Goal: Task Accomplishment & Management: Complete application form

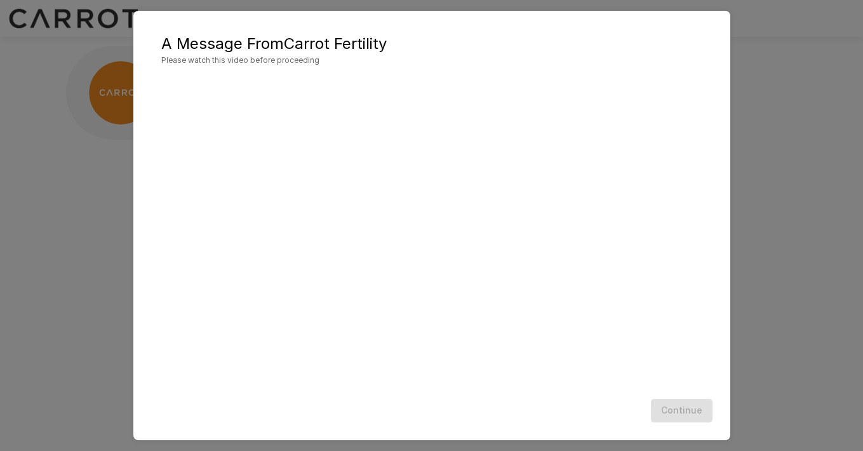
scroll to position [1, 0]
click at [685, 415] on button "Continue" at bounding box center [682, 411] width 62 height 24
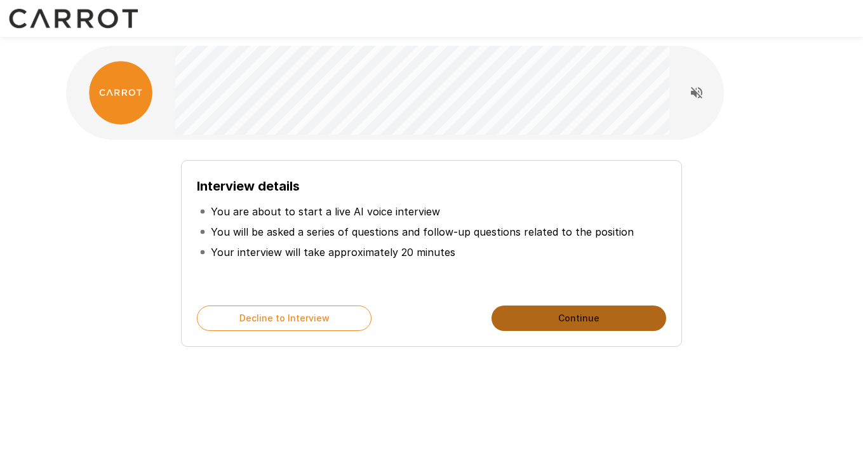
click at [594, 315] on button "Continue" at bounding box center [579, 318] width 175 height 25
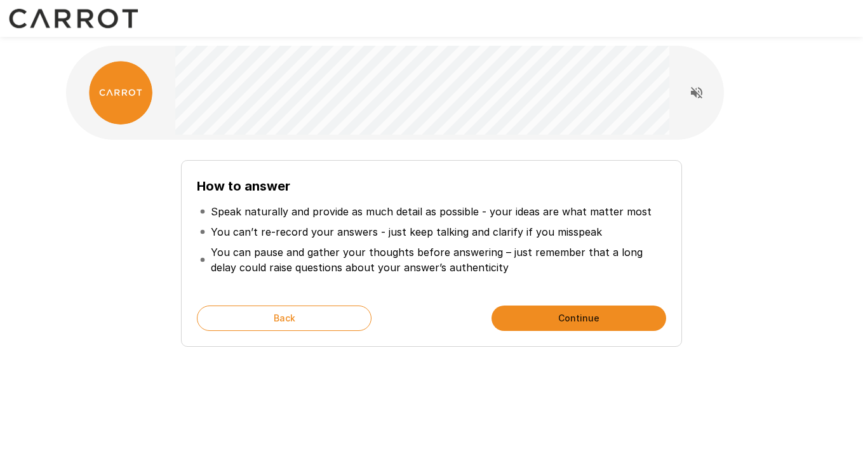
click at [594, 315] on button "Continue" at bounding box center [579, 318] width 175 height 25
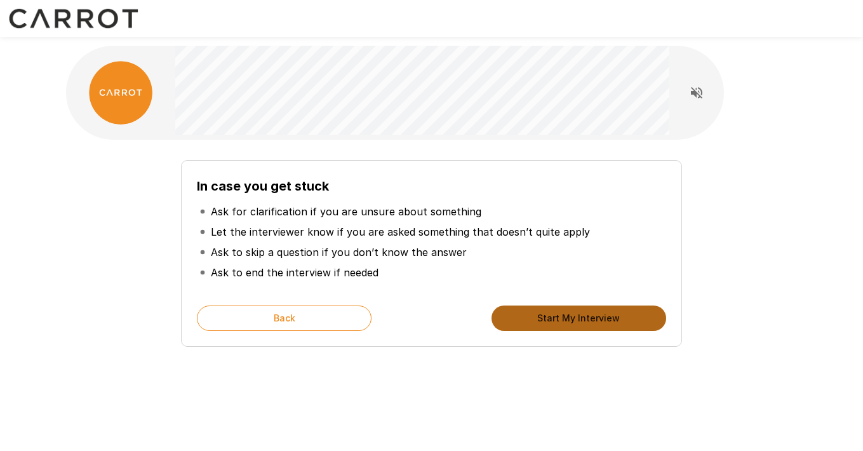
click at [594, 315] on button "Start My Interview" at bounding box center [579, 318] width 175 height 25
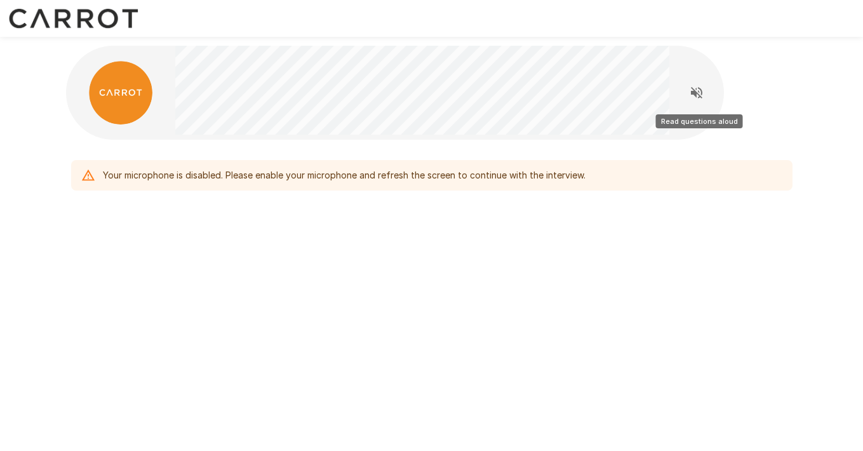
click at [690, 100] on button "Read questions aloud" at bounding box center [696, 92] width 25 height 25
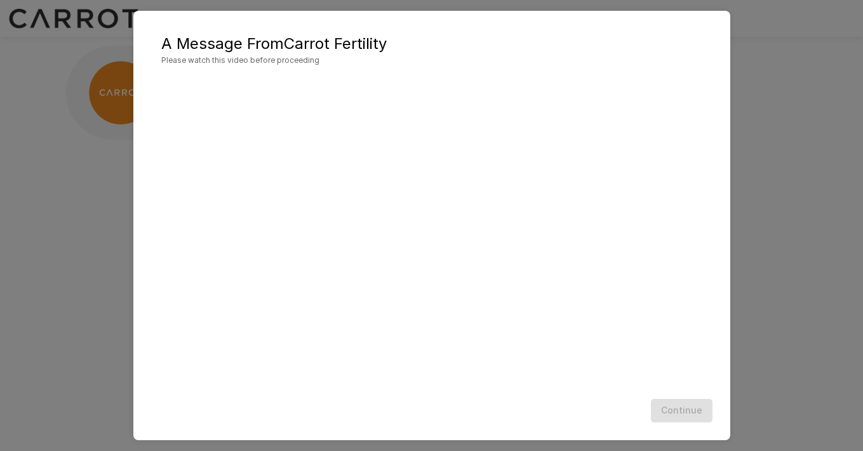
scroll to position [1, 0]
click at [681, 402] on button "Continue" at bounding box center [682, 411] width 62 height 24
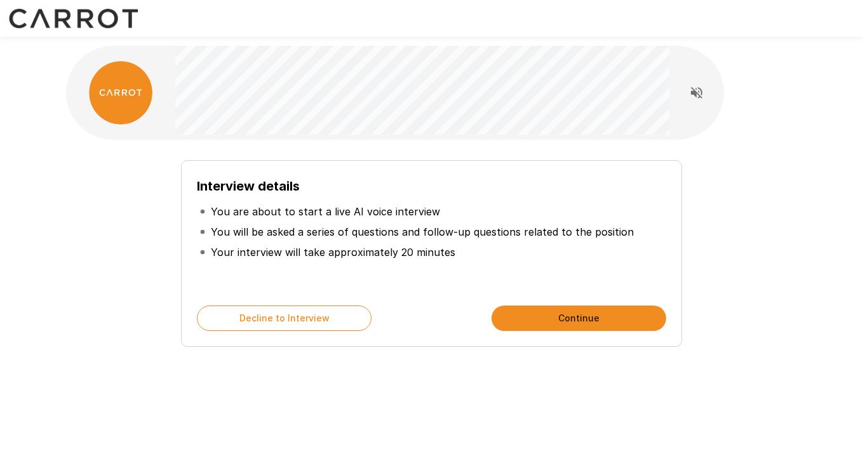
click at [574, 313] on button "Continue" at bounding box center [579, 318] width 175 height 25
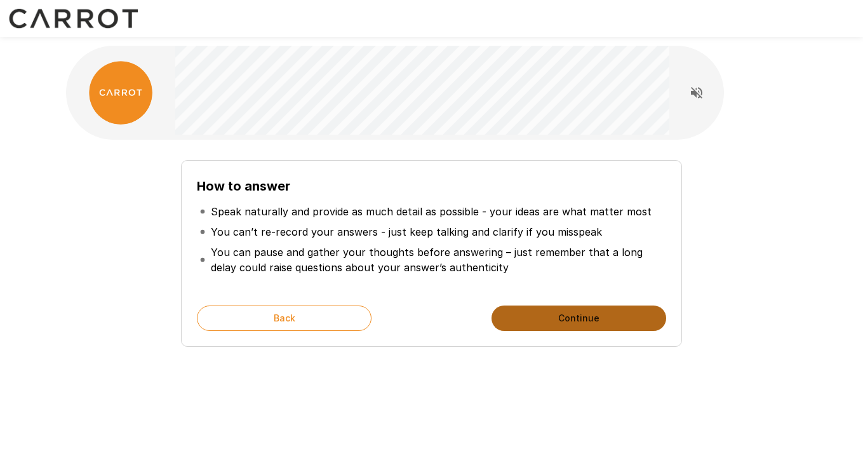
click at [574, 313] on button "Continue" at bounding box center [579, 318] width 175 height 25
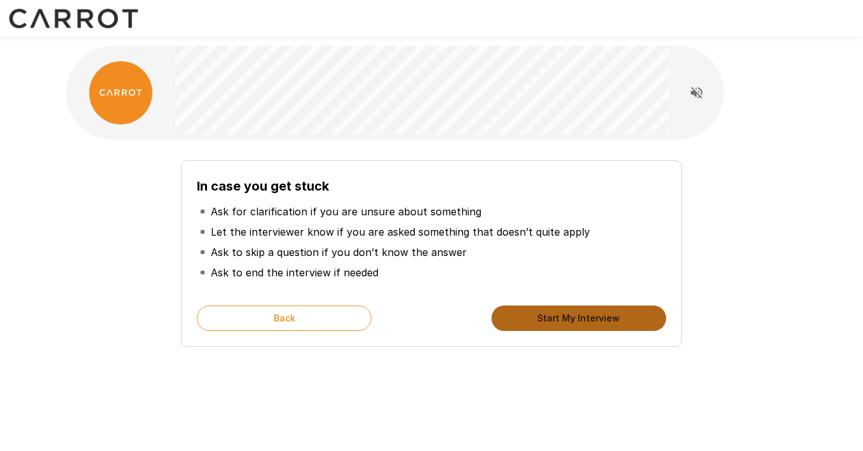
click at [575, 319] on button "Start My Interview" at bounding box center [579, 318] width 175 height 25
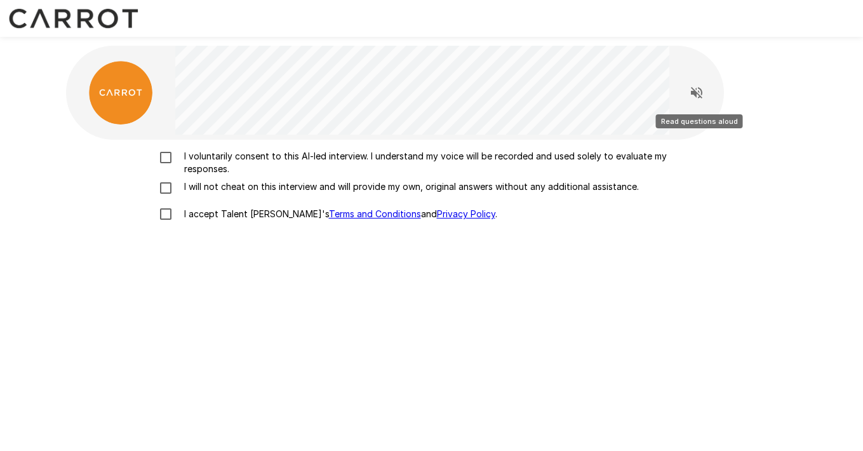
click at [701, 104] on button "Read questions aloud" at bounding box center [696, 92] width 25 height 25
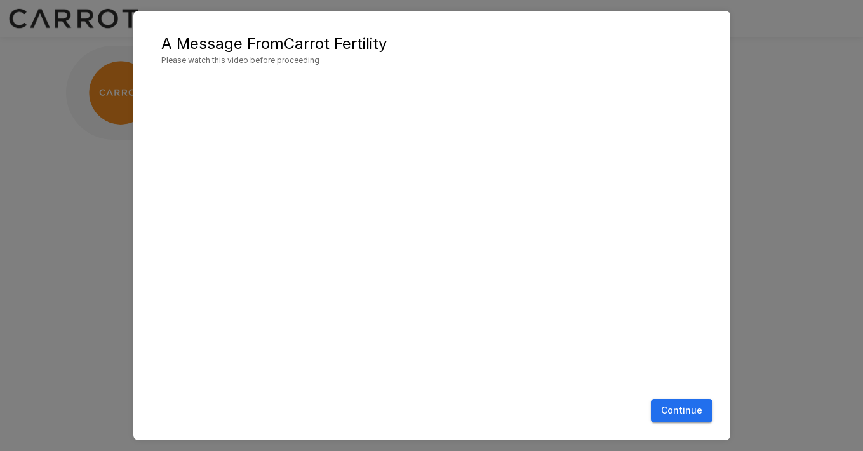
click at [687, 411] on button "Continue" at bounding box center [682, 411] width 62 height 24
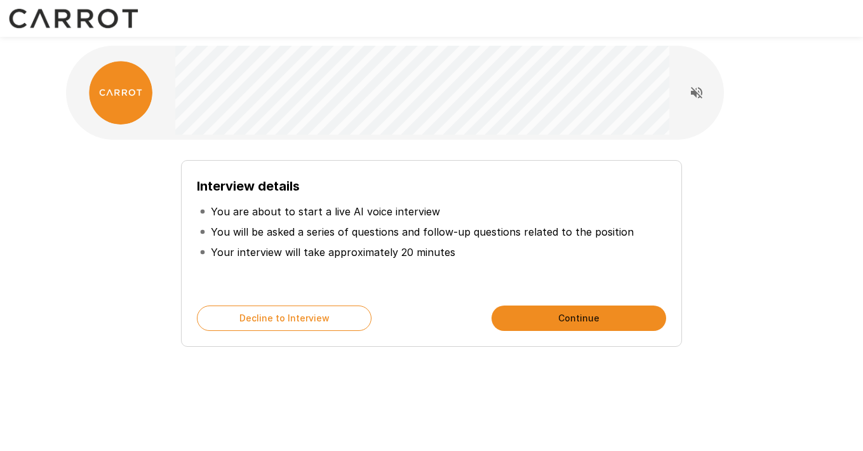
click at [577, 319] on button "Continue" at bounding box center [579, 318] width 175 height 25
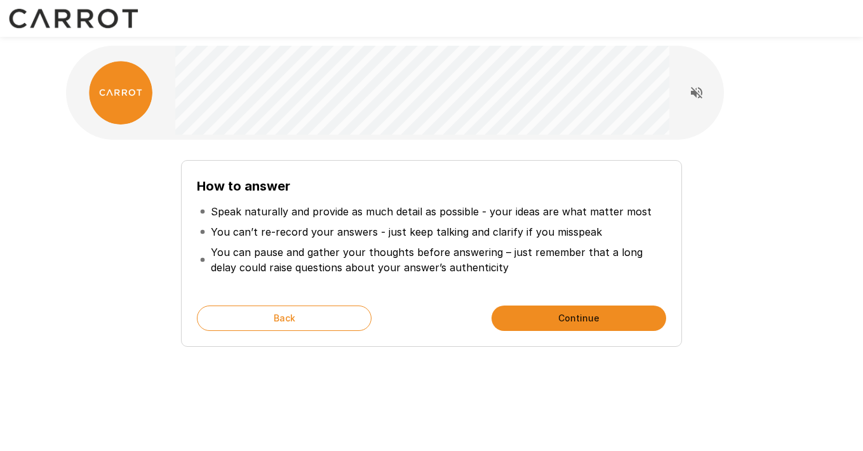
click at [577, 319] on button "Continue" at bounding box center [579, 318] width 175 height 25
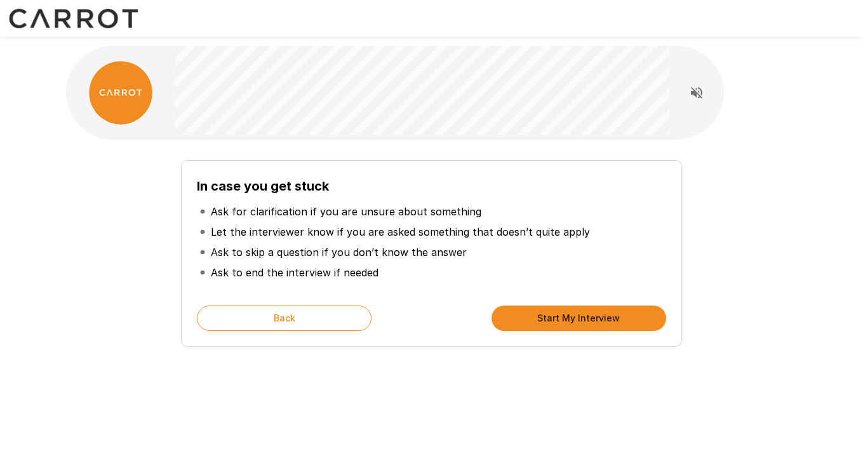
click at [577, 319] on button "Start My Interview" at bounding box center [579, 318] width 175 height 25
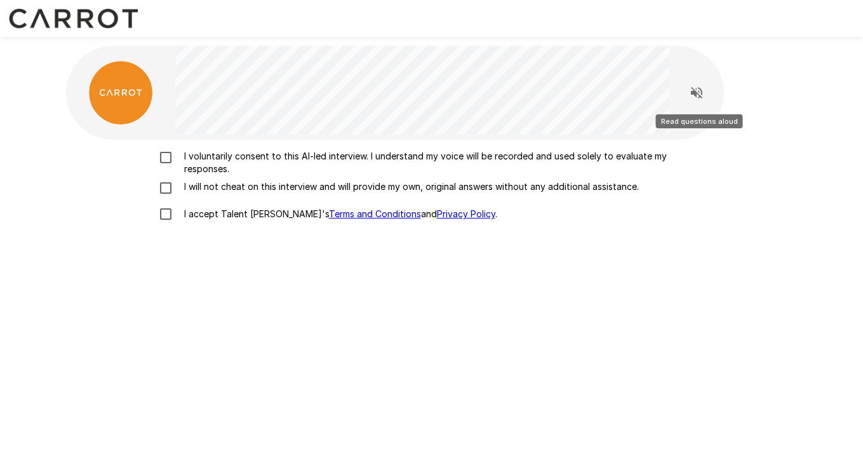
click at [700, 94] on icon "Read questions aloud" at bounding box center [696, 92] width 15 height 15
